Goal: Task Accomplishment & Management: Use online tool/utility

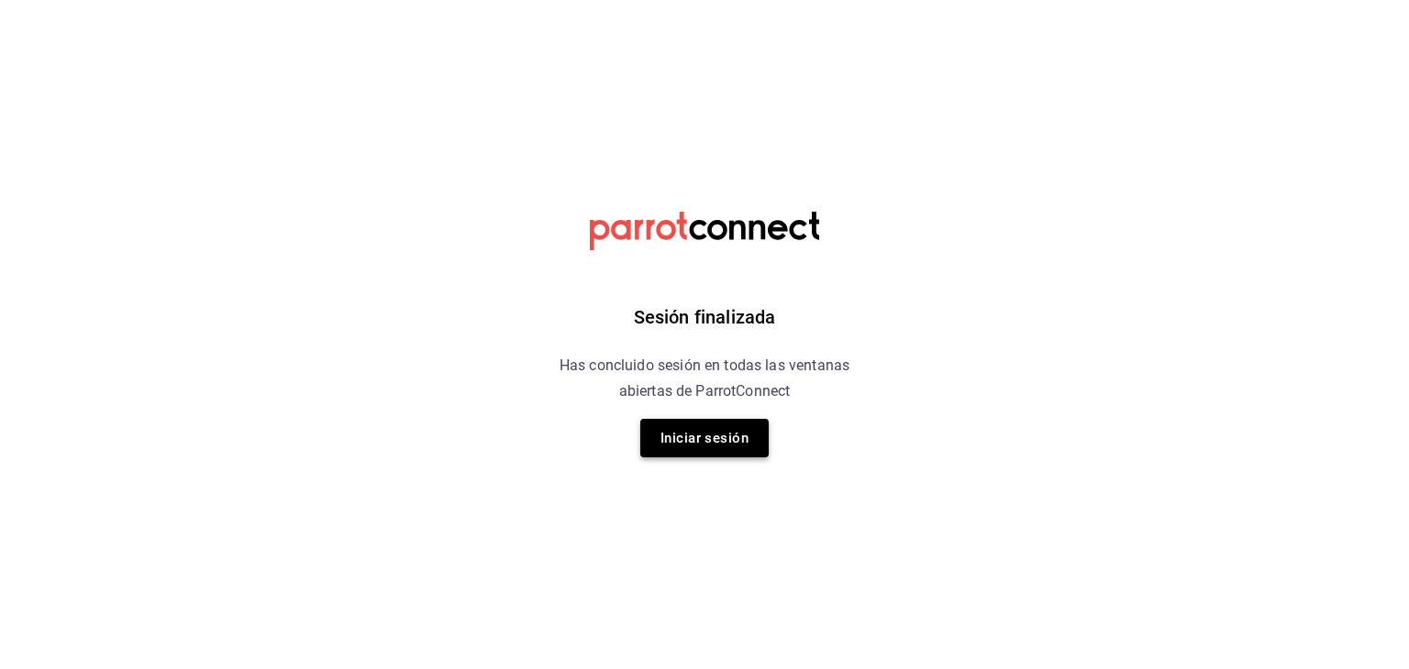
click at [698, 446] on button "Iniciar sesión" at bounding box center [704, 438] width 128 height 39
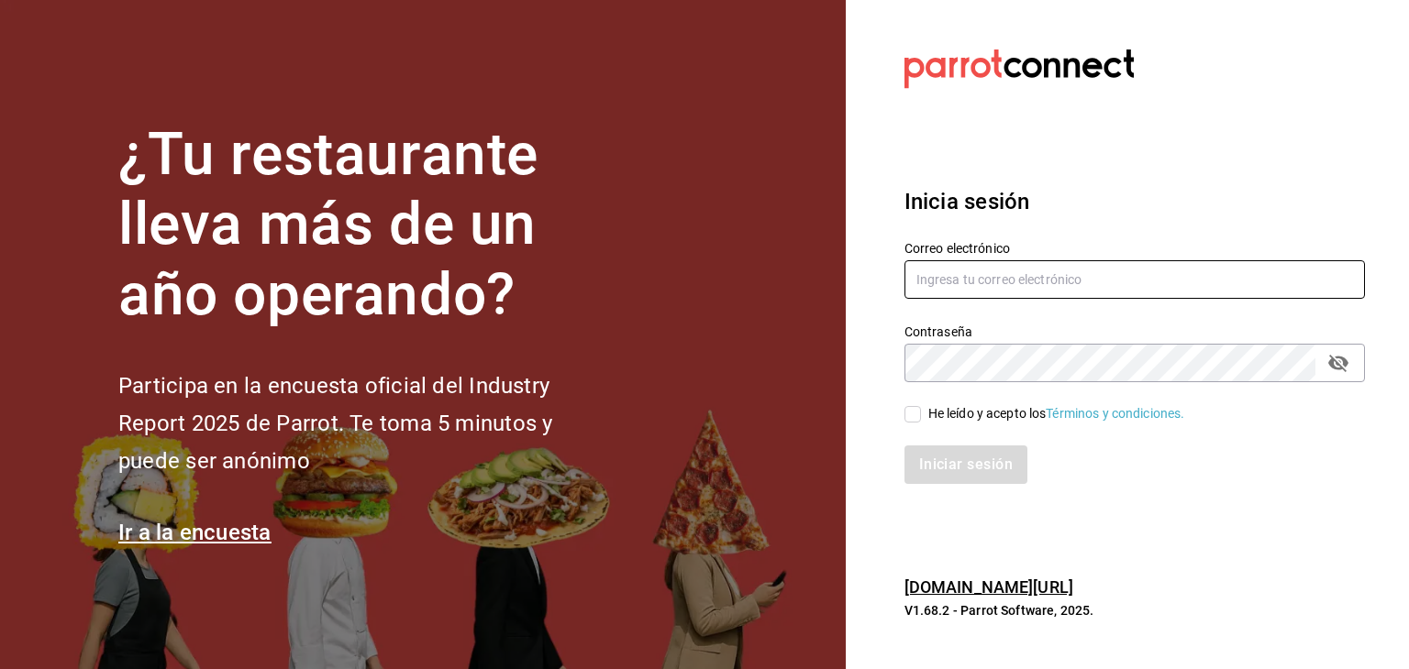
type input "Barroncarlos3004@gmail.com"
click at [1036, 283] on input "Barroncarlos3004@gmail.com" at bounding box center [1134, 279] width 460 height 39
click at [917, 404] on label "He leído y acepto los Términos y condiciones." at bounding box center [1044, 413] width 281 height 19
click at [917, 406] on input "He leído y acepto los Términos y condiciones." at bounding box center [912, 414] width 17 height 17
checkbox input "true"
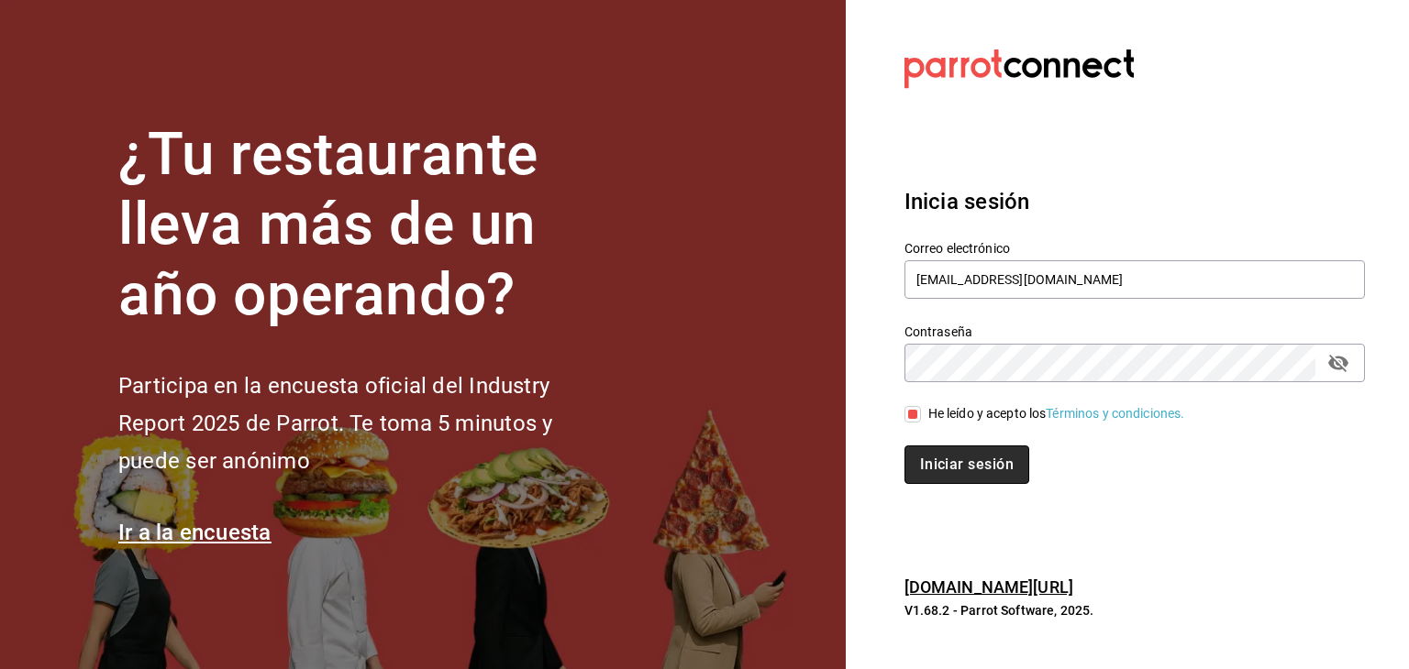
click at [945, 449] on button "Iniciar sesión" at bounding box center [966, 465] width 125 height 39
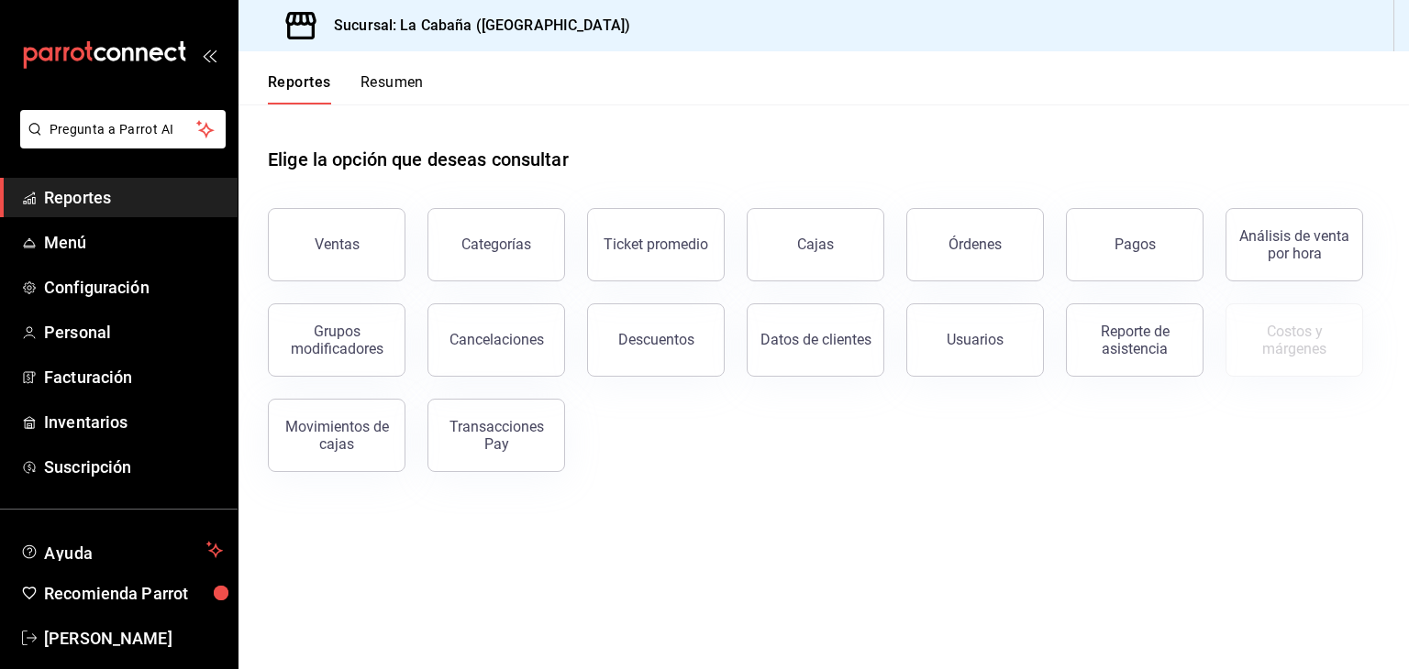
click at [412, 70] on div "Reportes Resumen" at bounding box center [330, 77] width 185 height 53
click at [352, 245] on div "Ventas" at bounding box center [337, 244] width 45 height 17
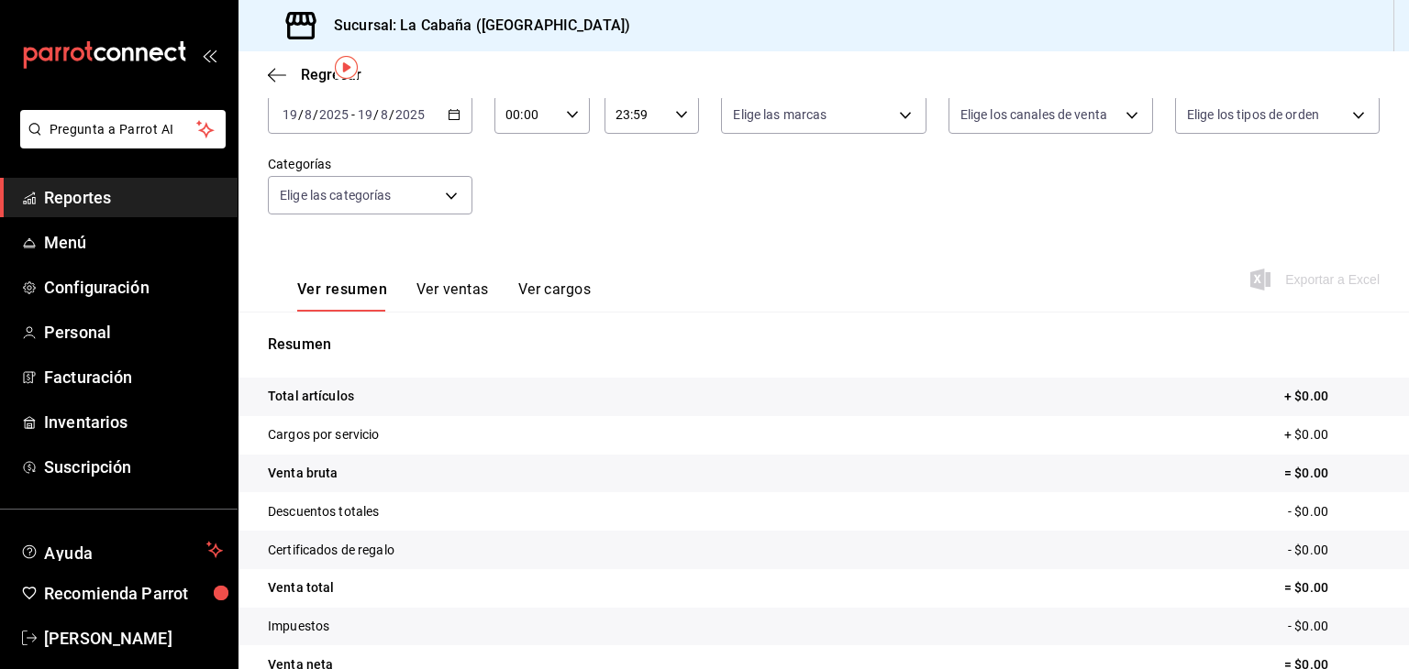
scroll to position [33, 0]
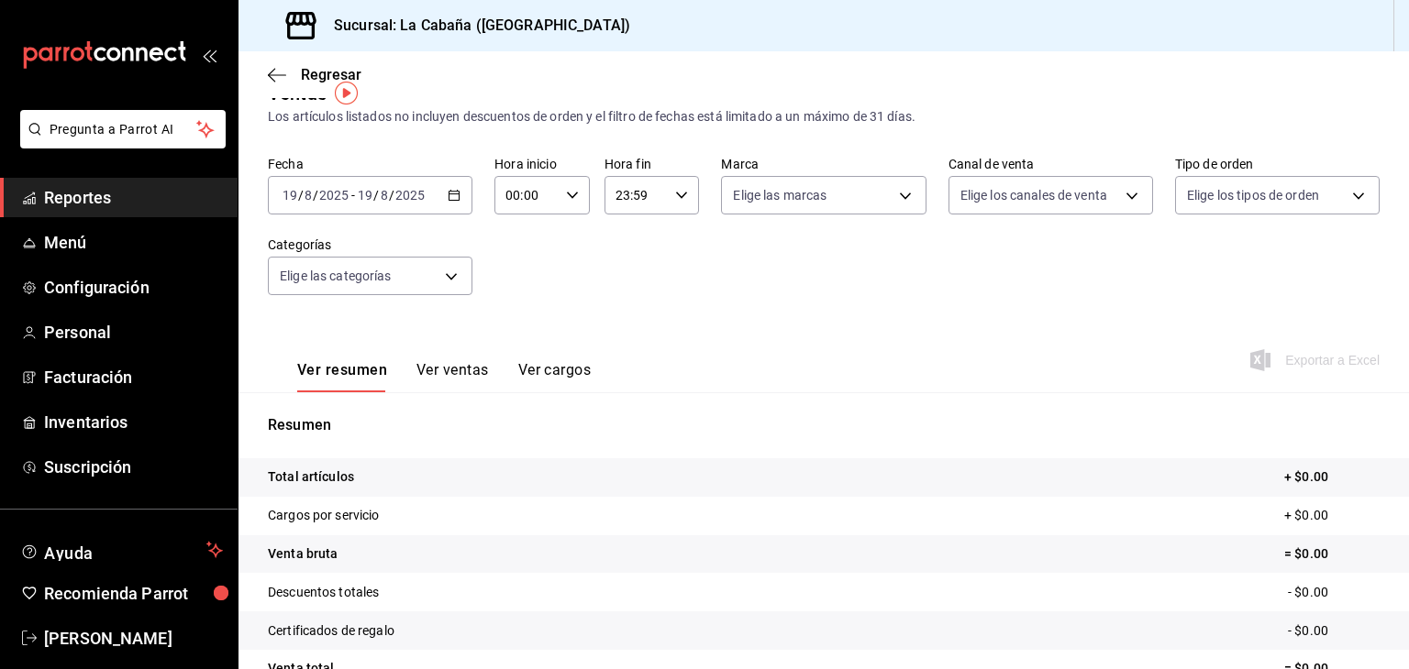
click at [455, 196] on icon "button" at bounding box center [454, 195] width 13 height 13
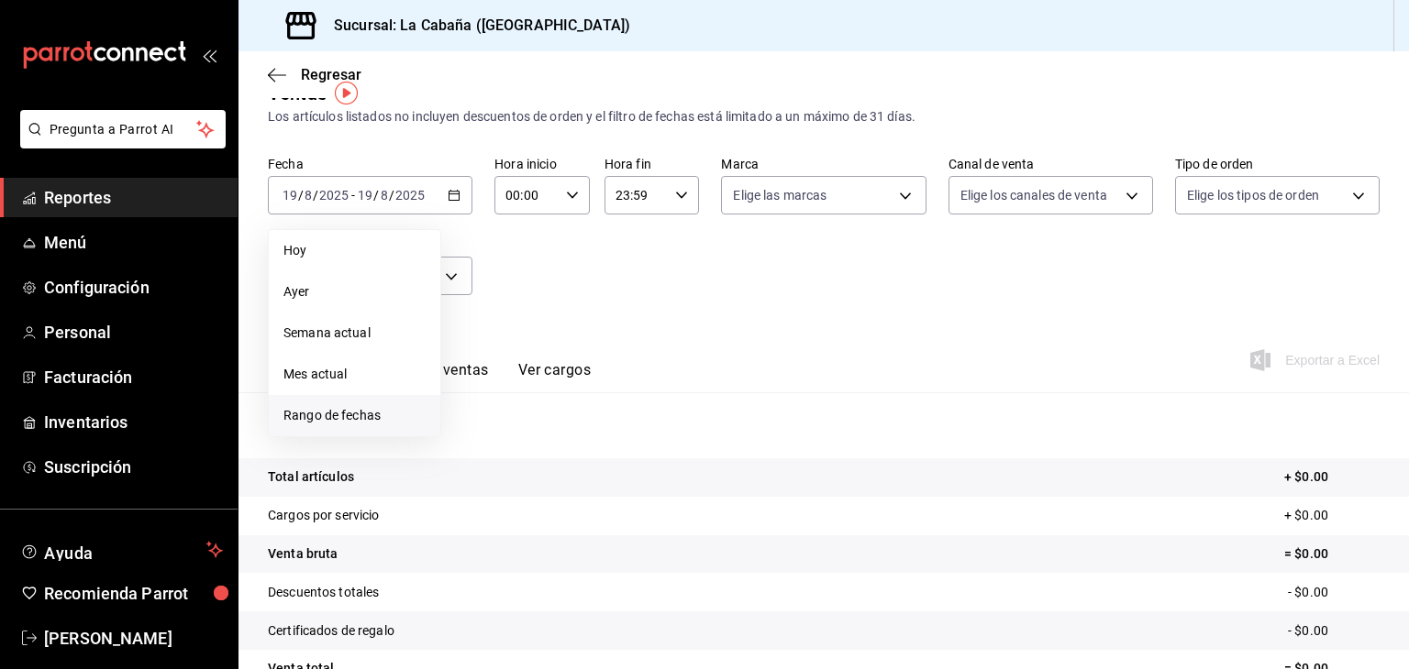
click at [349, 419] on span "Rango de fechas" at bounding box center [354, 415] width 142 height 19
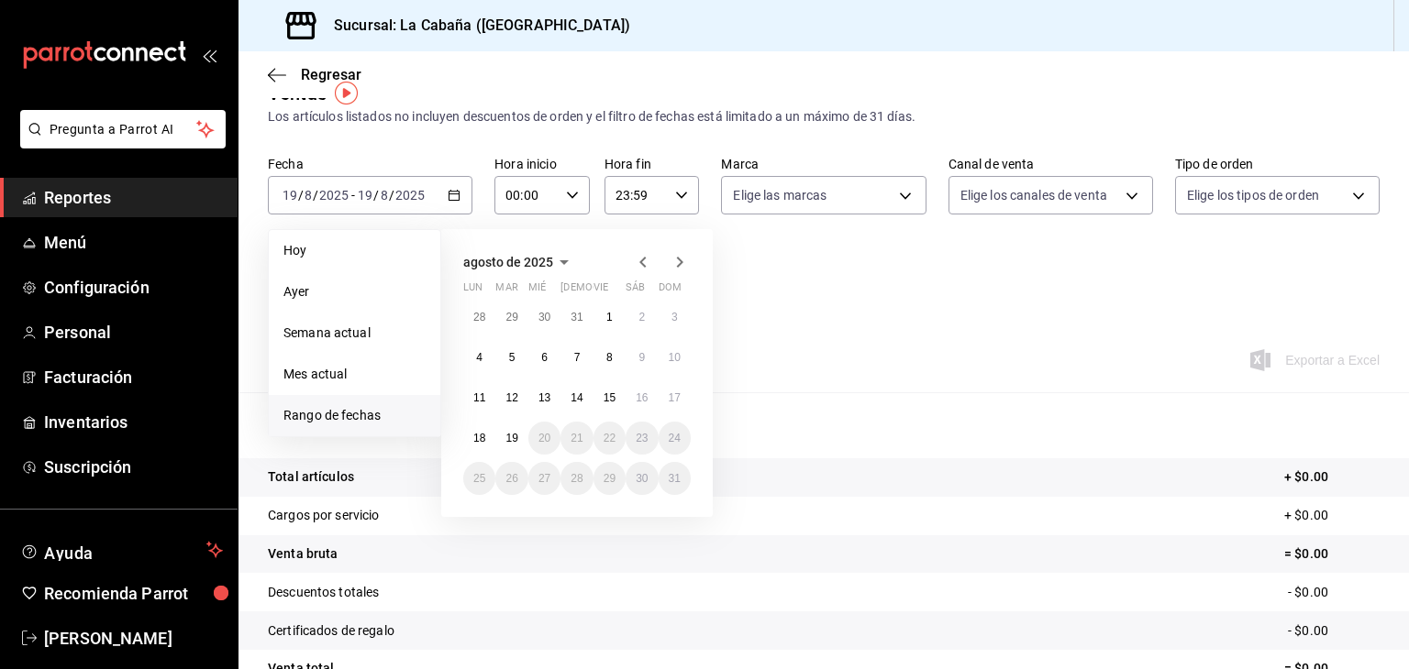
click at [650, 261] on icon "button" at bounding box center [643, 262] width 22 height 22
click at [612, 402] on abbr "18" at bounding box center [609, 398] width 12 height 13
click at [671, 268] on icon "button" at bounding box center [680, 262] width 22 height 22
click at [669, 393] on abbr "17" at bounding box center [675, 398] width 12 height 13
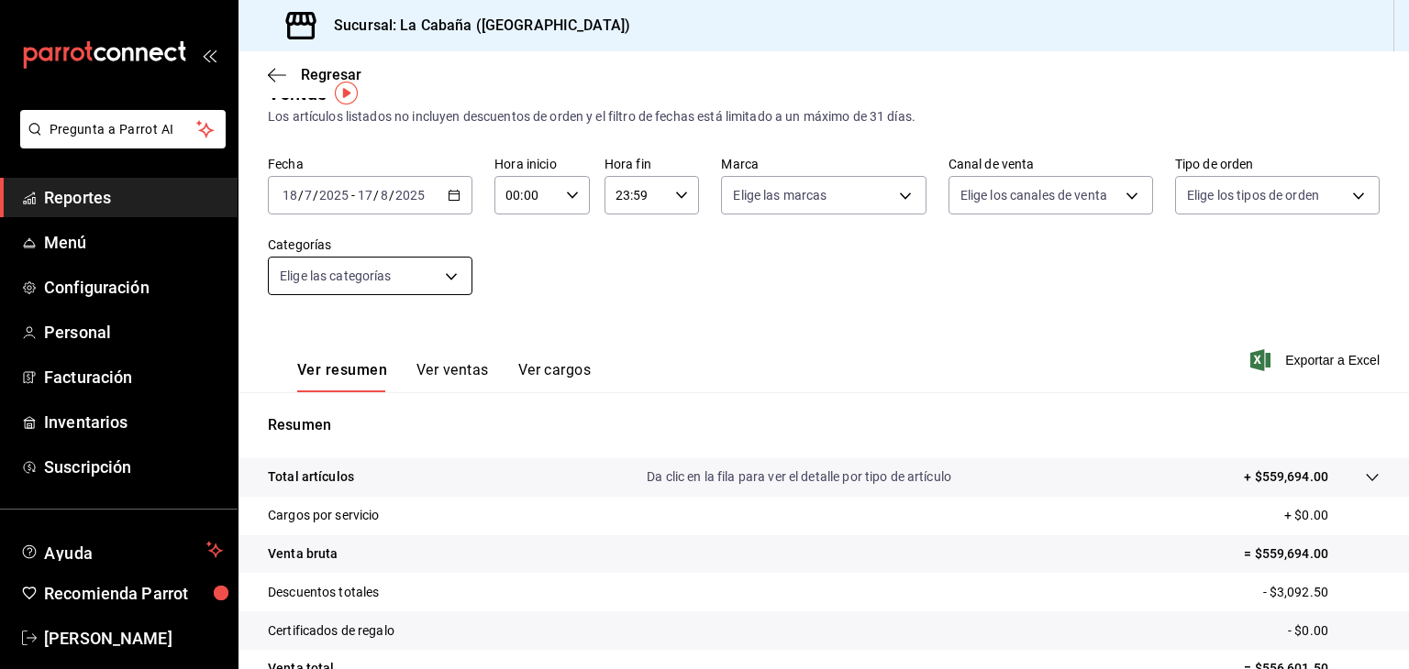
click at [455, 277] on body "Pregunta a Parrot AI Reportes Menú Configuración Personal Facturación Inventari…" at bounding box center [704, 334] width 1409 height 669
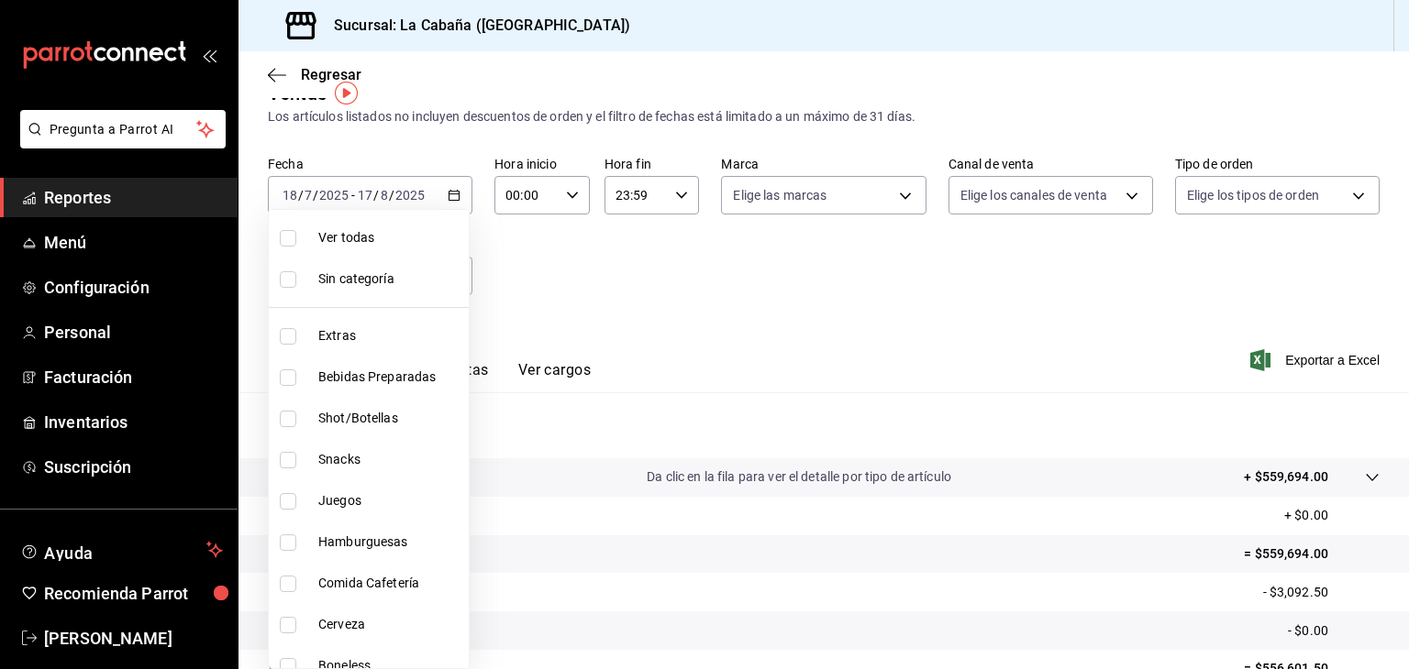
click at [314, 330] on li "Extras" at bounding box center [369, 335] width 200 height 41
type input "5f97d088-3dce-467c-888b-555700627b73"
checkbox input "true"
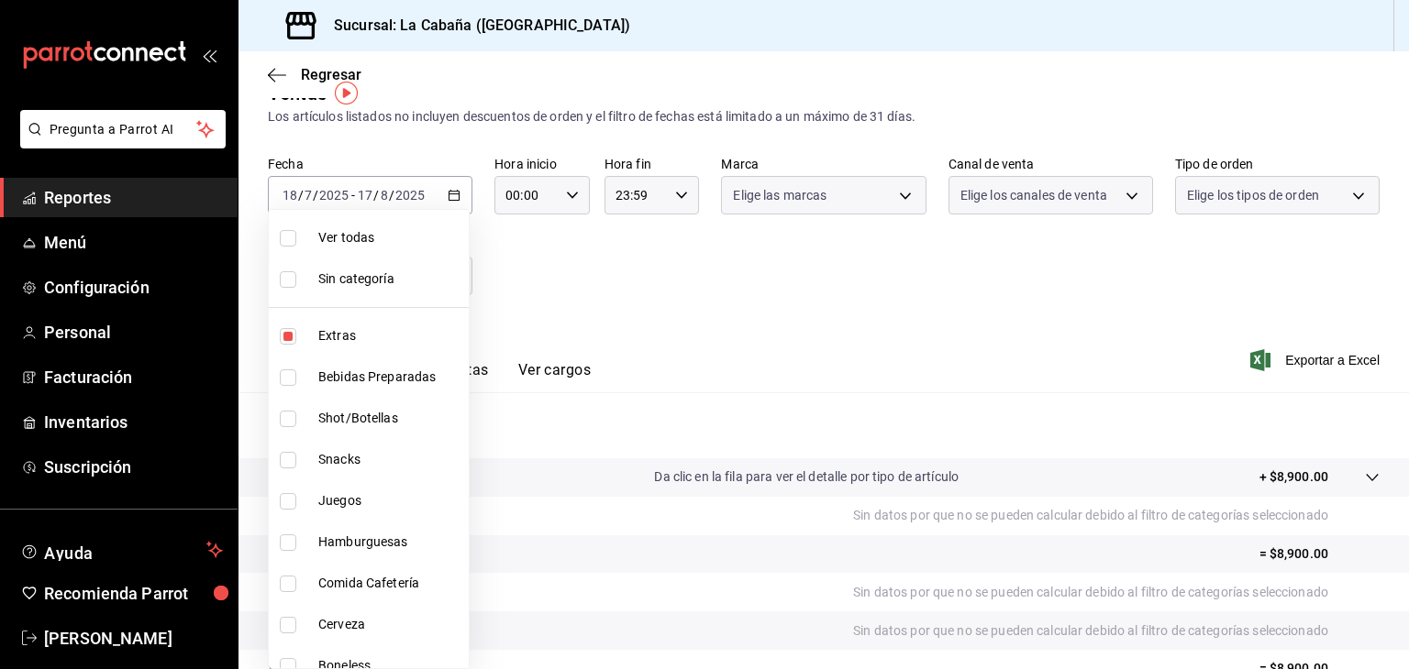
click at [657, 322] on div at bounding box center [704, 334] width 1409 height 669
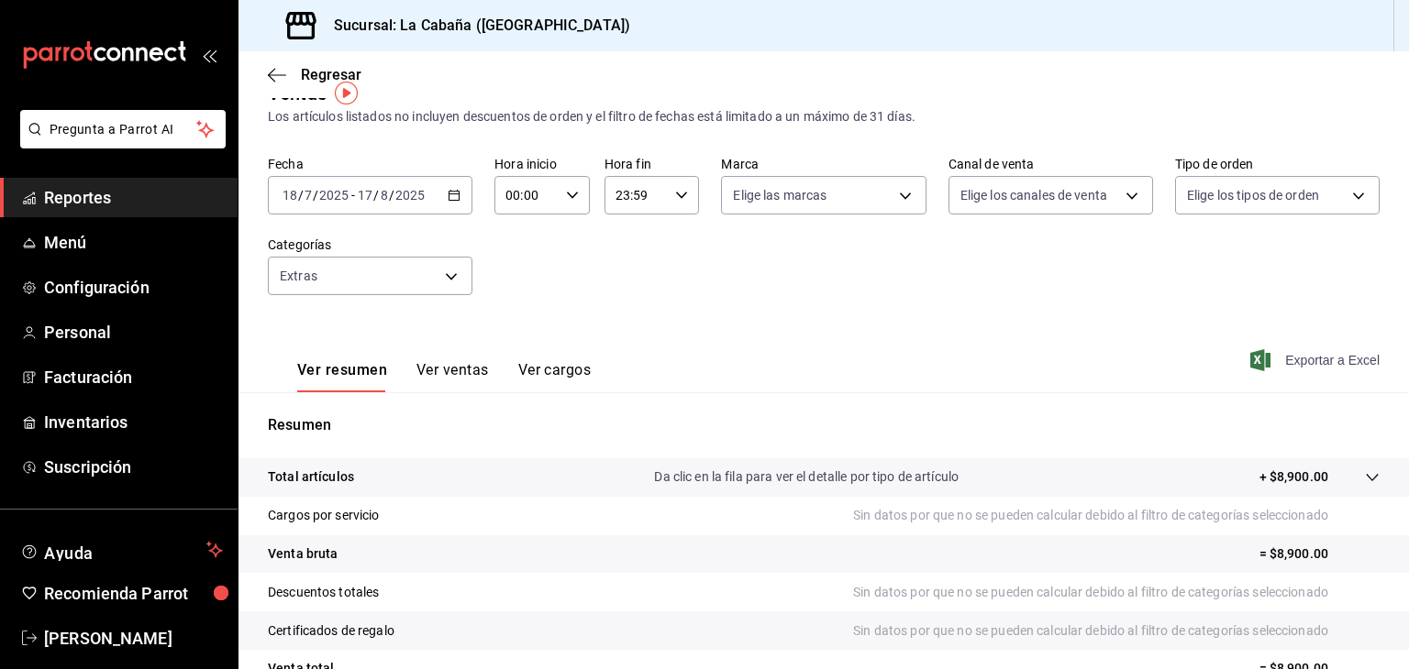
click at [1250, 349] on icon "button" at bounding box center [1260, 360] width 20 height 22
